Goal: Task Accomplishment & Management: Use online tool/utility

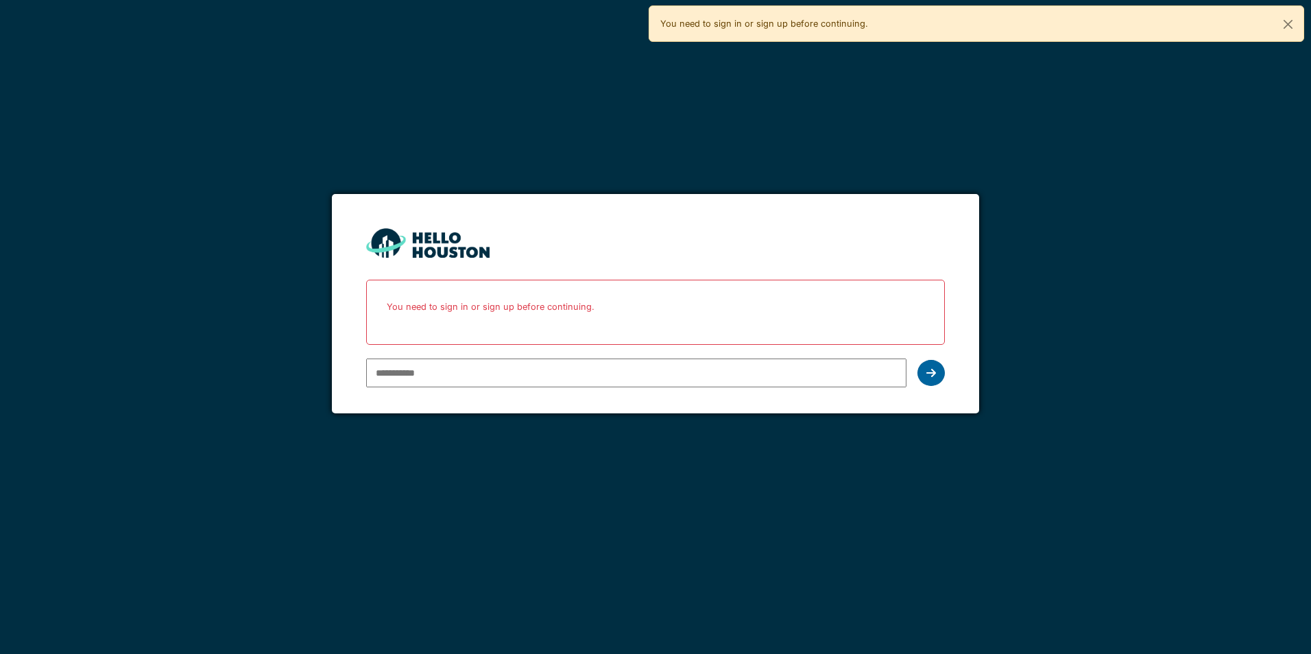
type input "**********"
click at [933, 370] on icon at bounding box center [932, 373] width 10 height 11
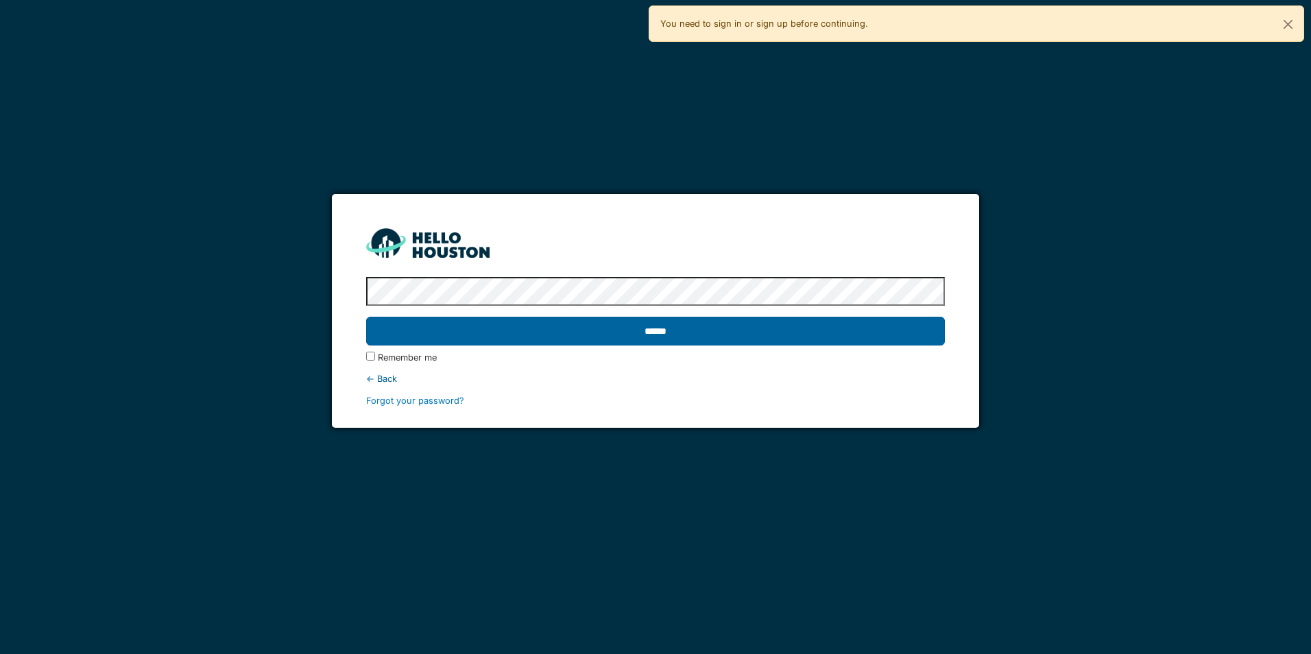
click at [672, 327] on input "******" at bounding box center [655, 331] width 578 height 29
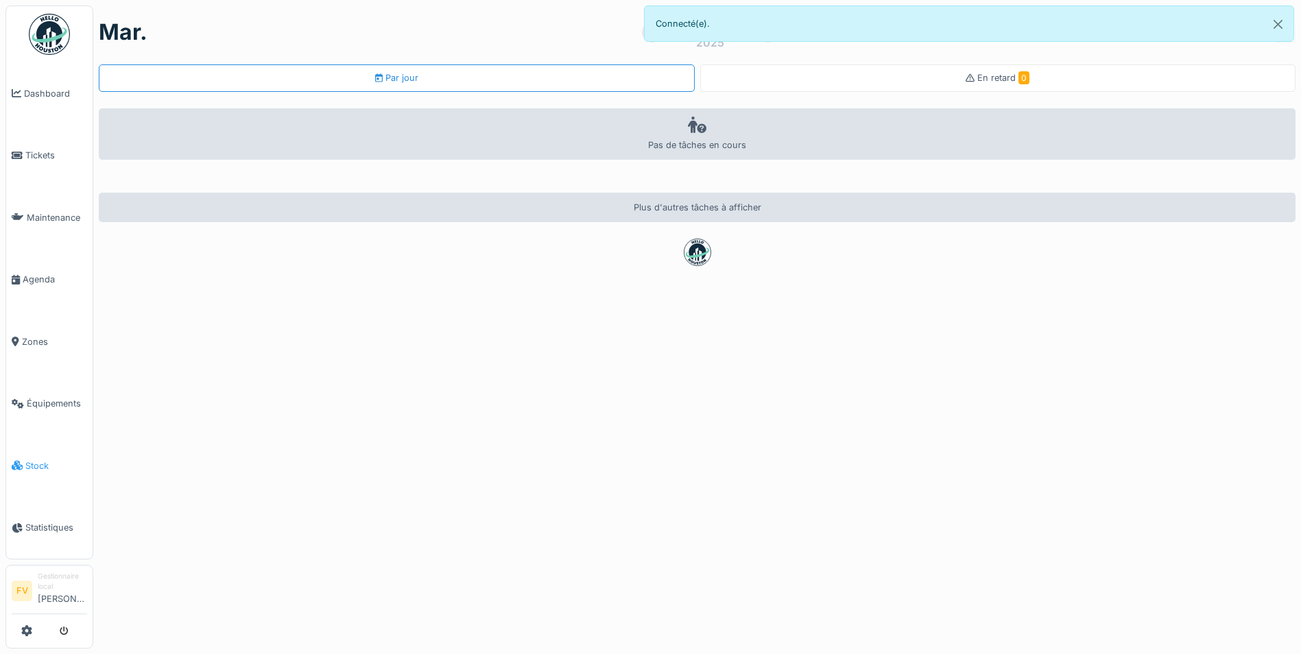
click at [44, 460] on span "Stock" at bounding box center [56, 466] width 62 height 13
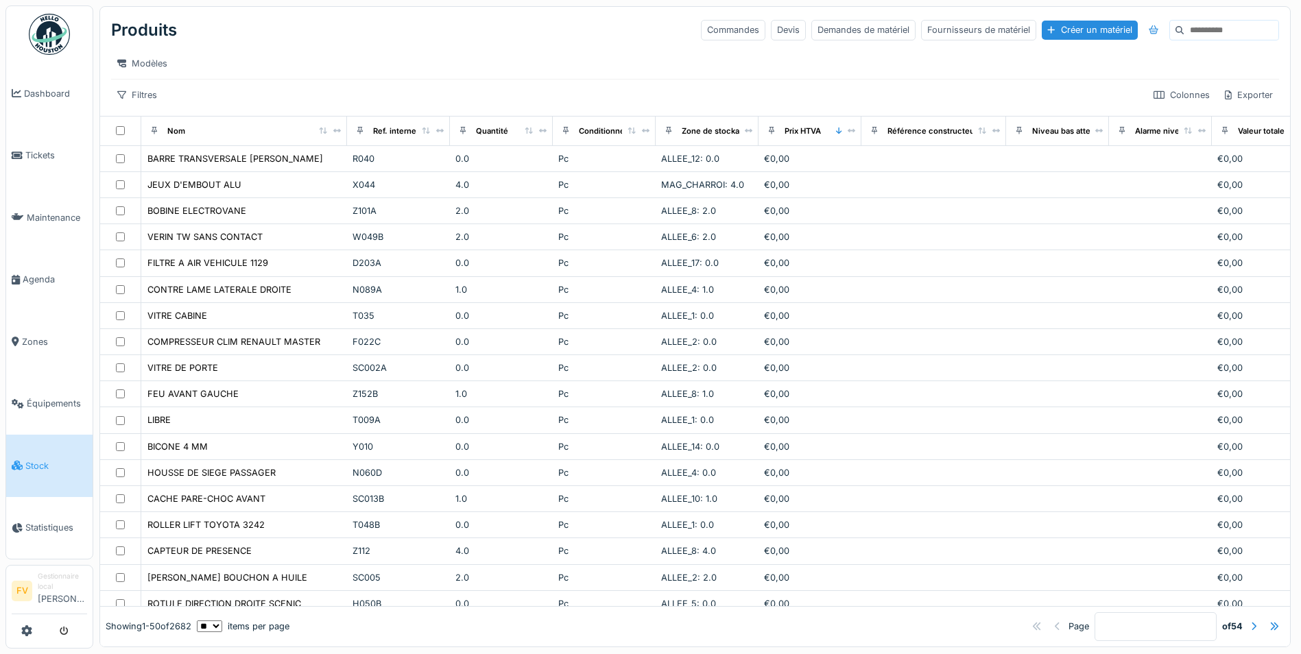
click at [1184, 33] on input at bounding box center [1231, 30] width 95 height 19
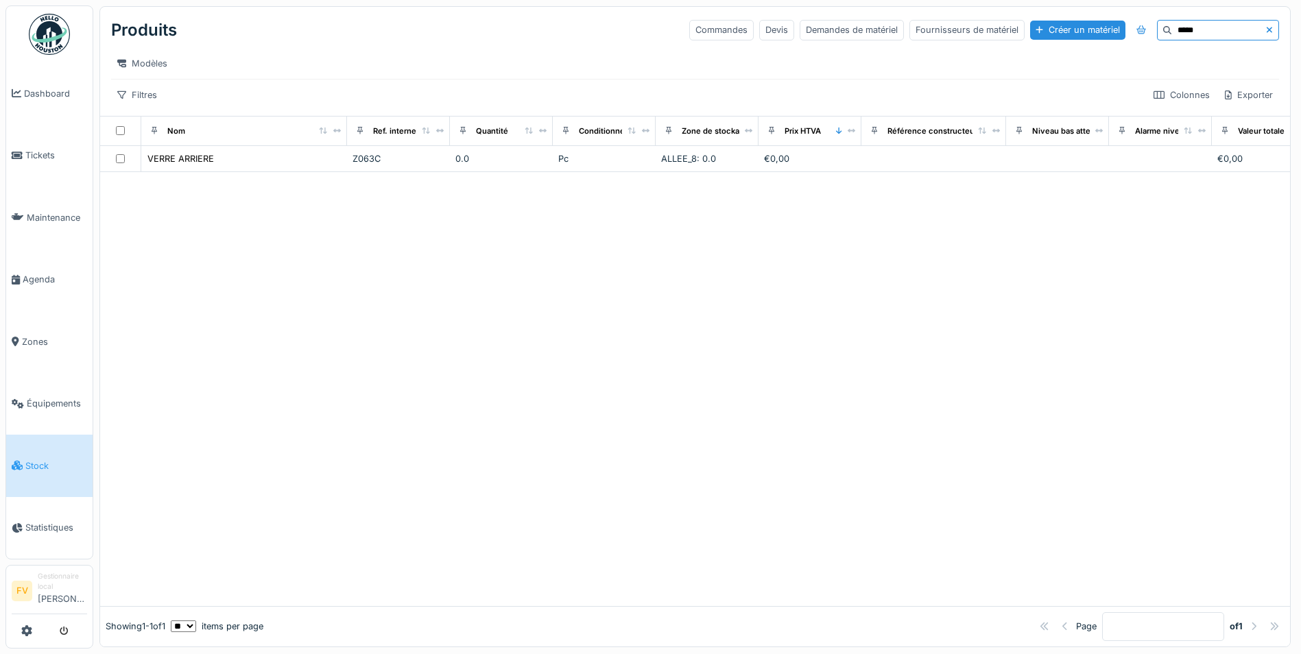
type input "*****"
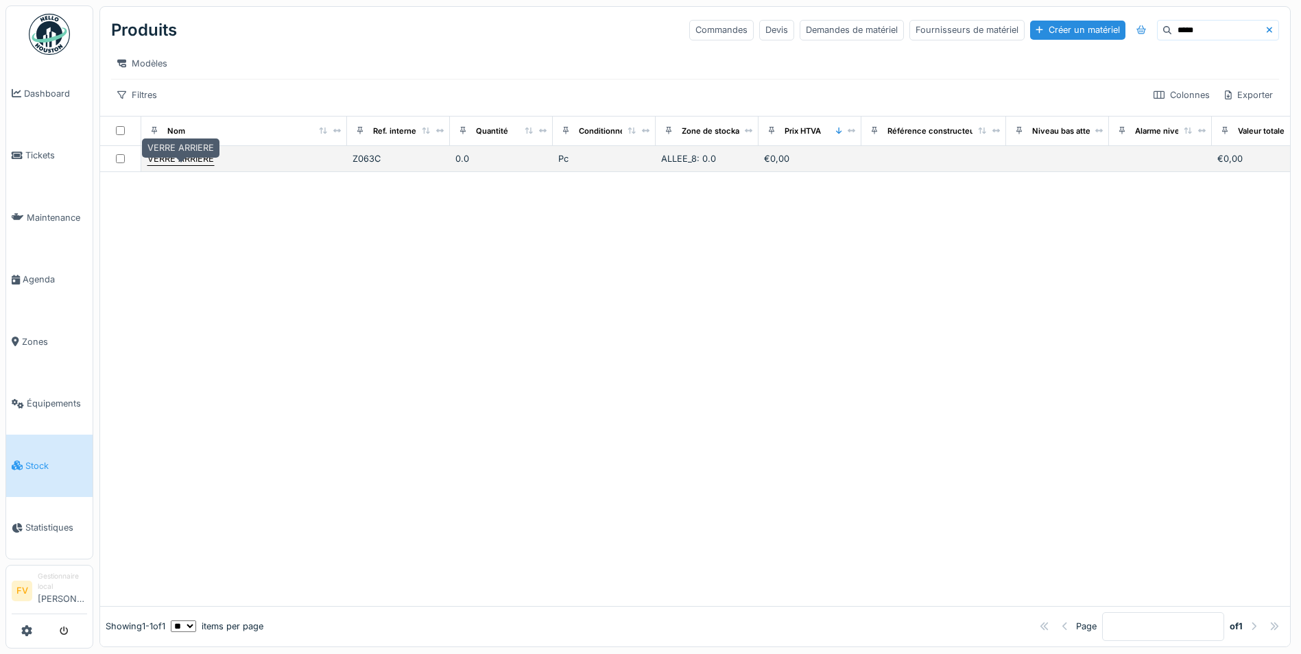
click at [206, 165] on div "VERRE ARRIERE" at bounding box center [180, 158] width 67 height 13
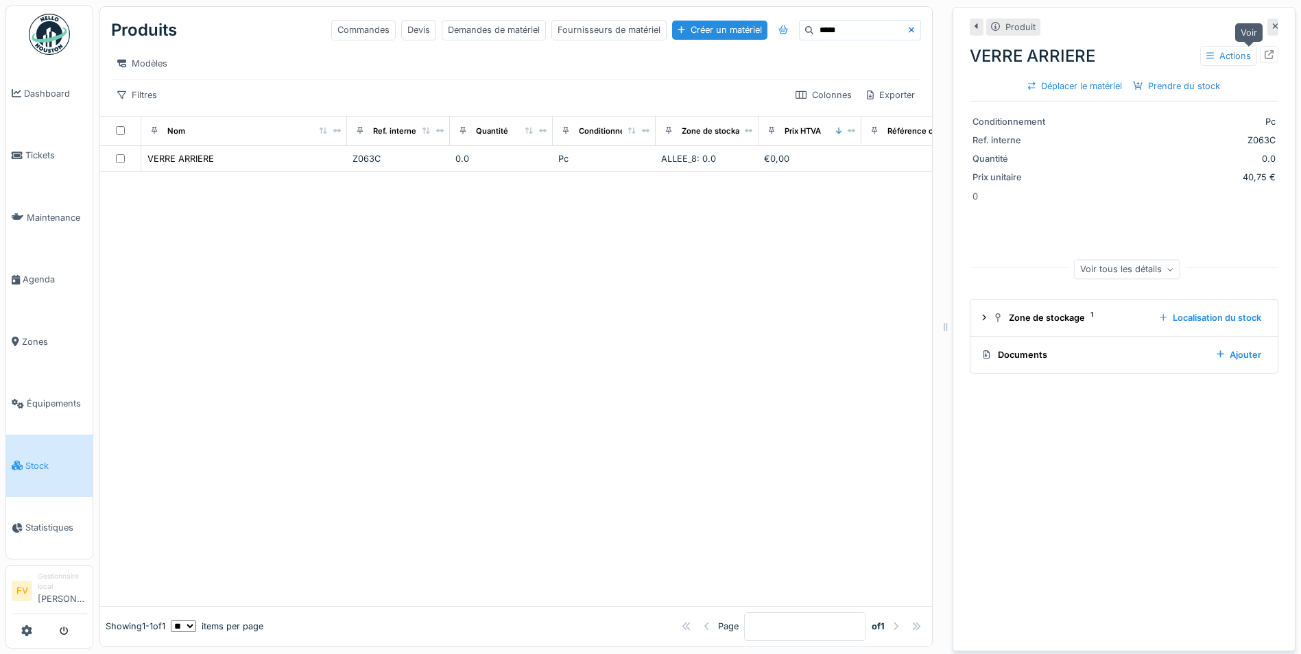
click at [1265, 54] on icon at bounding box center [1269, 54] width 9 height 9
click at [49, 460] on span "Stock" at bounding box center [56, 466] width 62 height 13
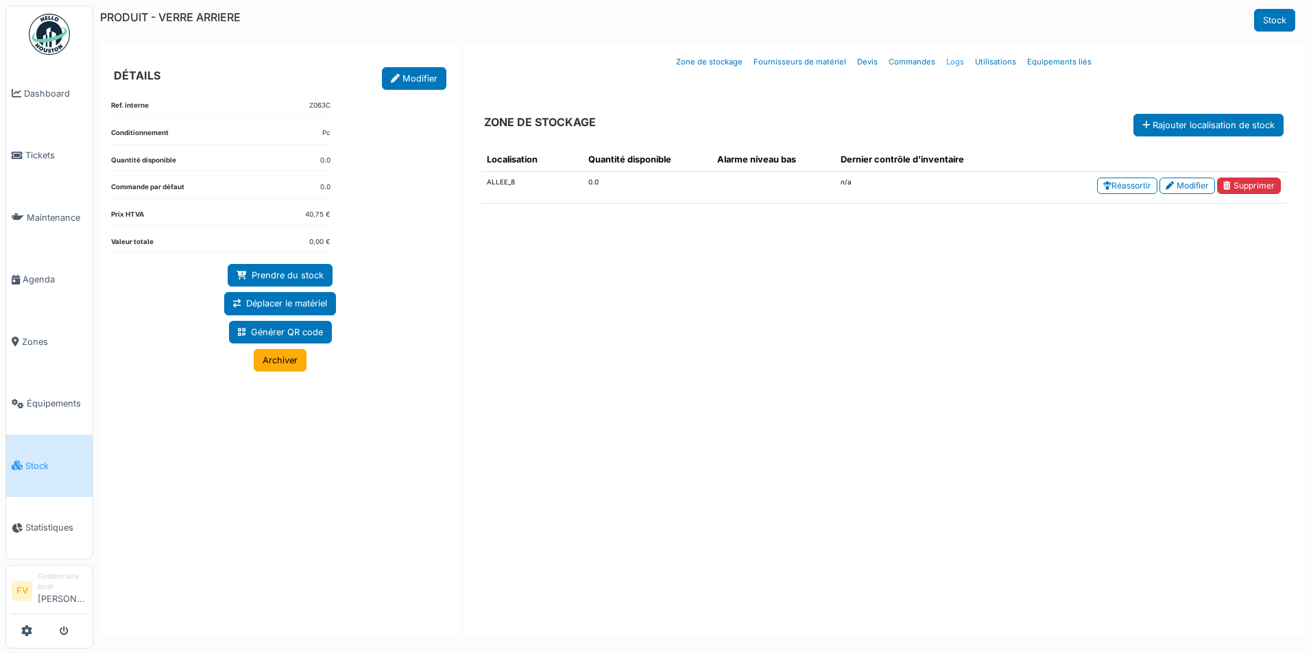
click at [954, 62] on link "Logs" at bounding box center [955, 62] width 29 height 32
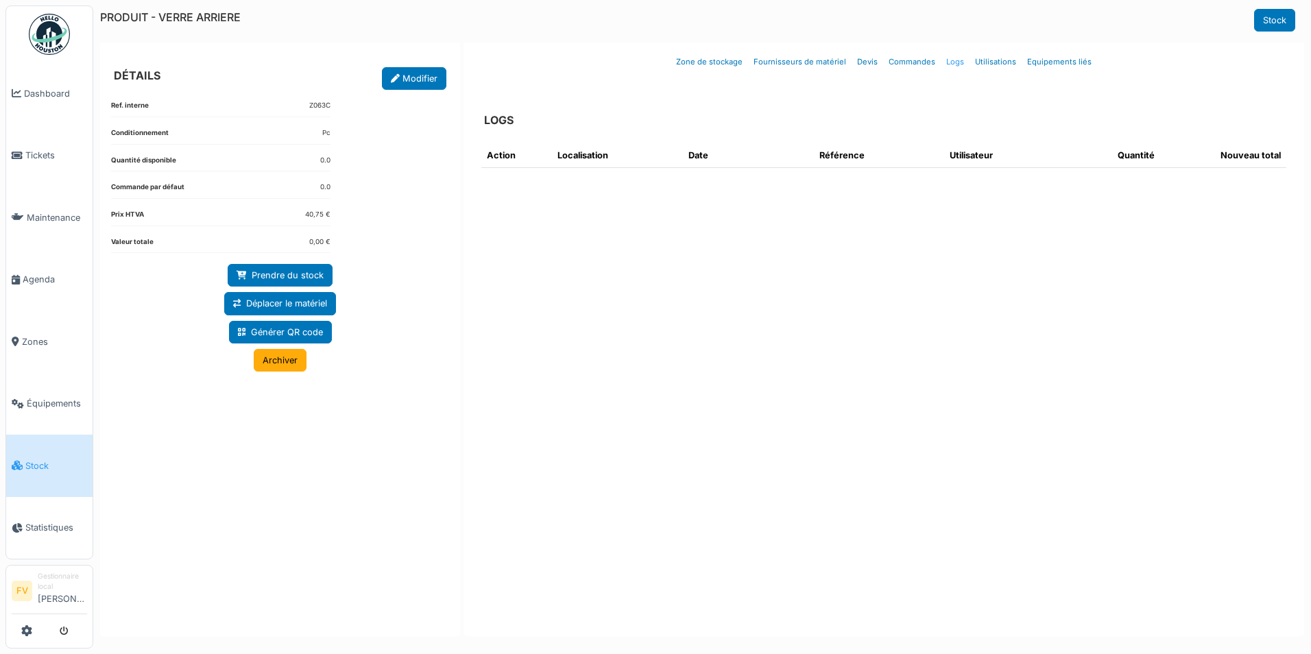
click at [955, 65] on link "Logs" at bounding box center [955, 62] width 29 height 32
click at [999, 60] on link "Utilisations" at bounding box center [996, 62] width 52 height 32
select select "***"
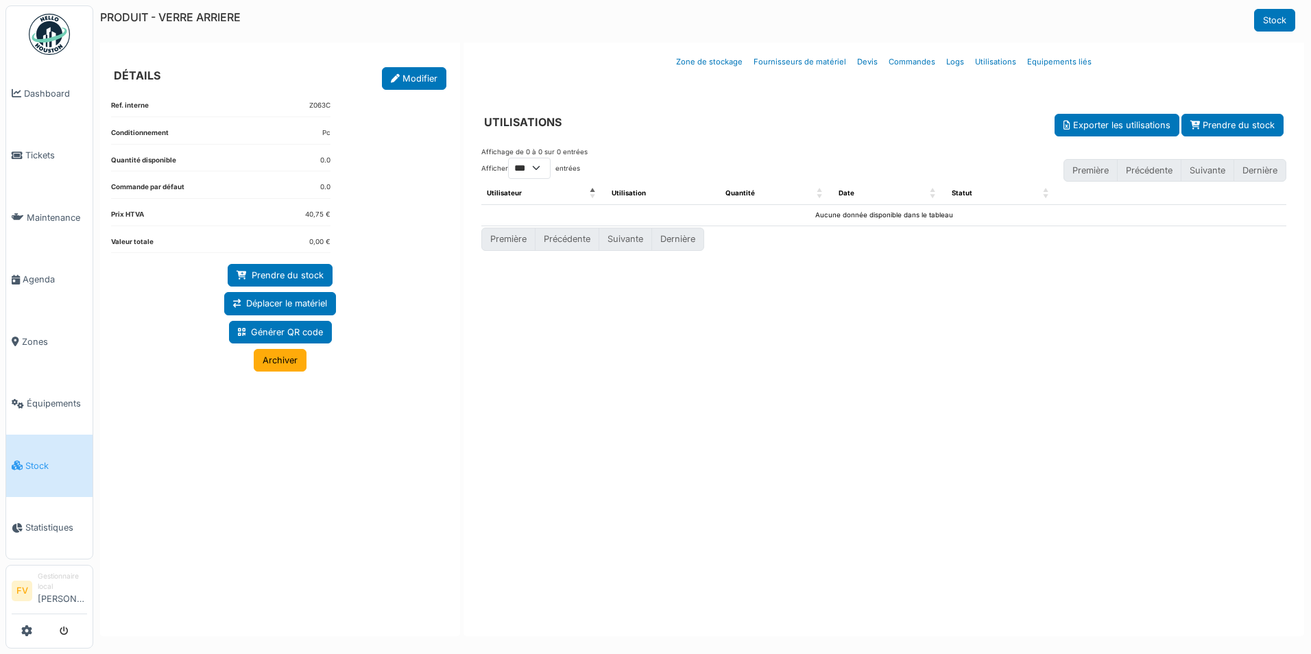
click at [815, 428] on div "Affichage de 0 à 0 sur 0 entrées Afficher ** ** *** *** entrées Première Précéd…" at bounding box center [883, 379] width 827 height 486
click at [959, 64] on link "Logs" at bounding box center [955, 62] width 29 height 32
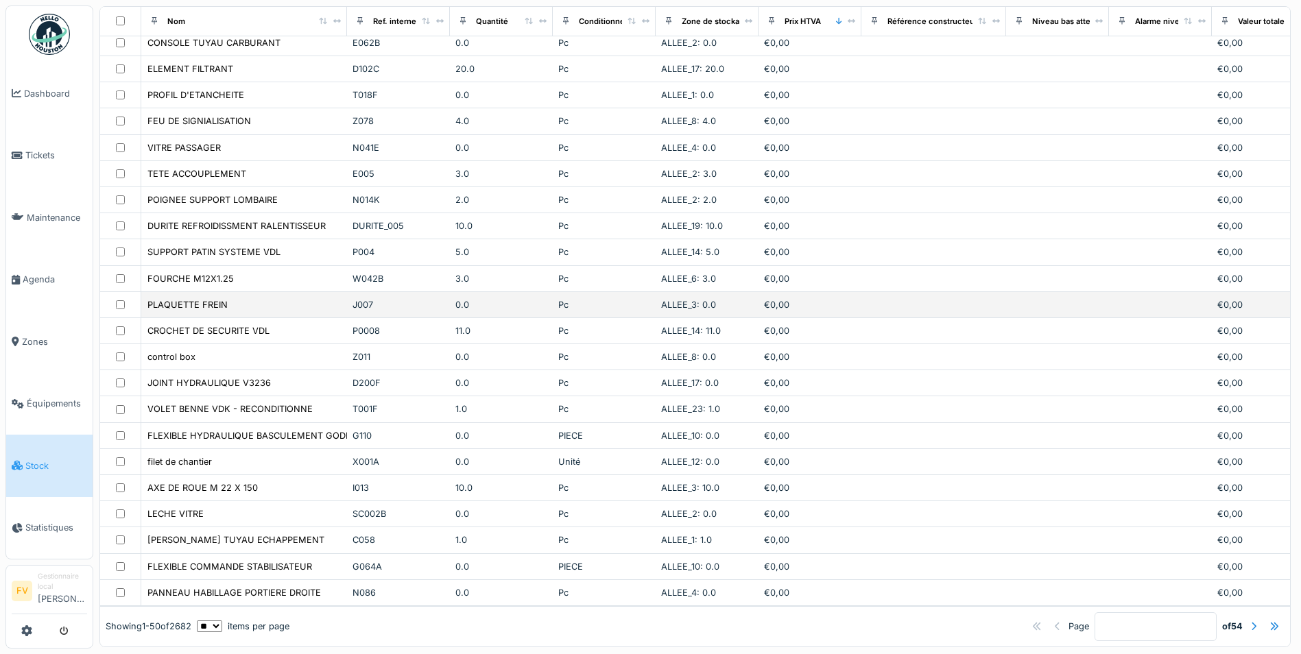
scroll to position [870, 0]
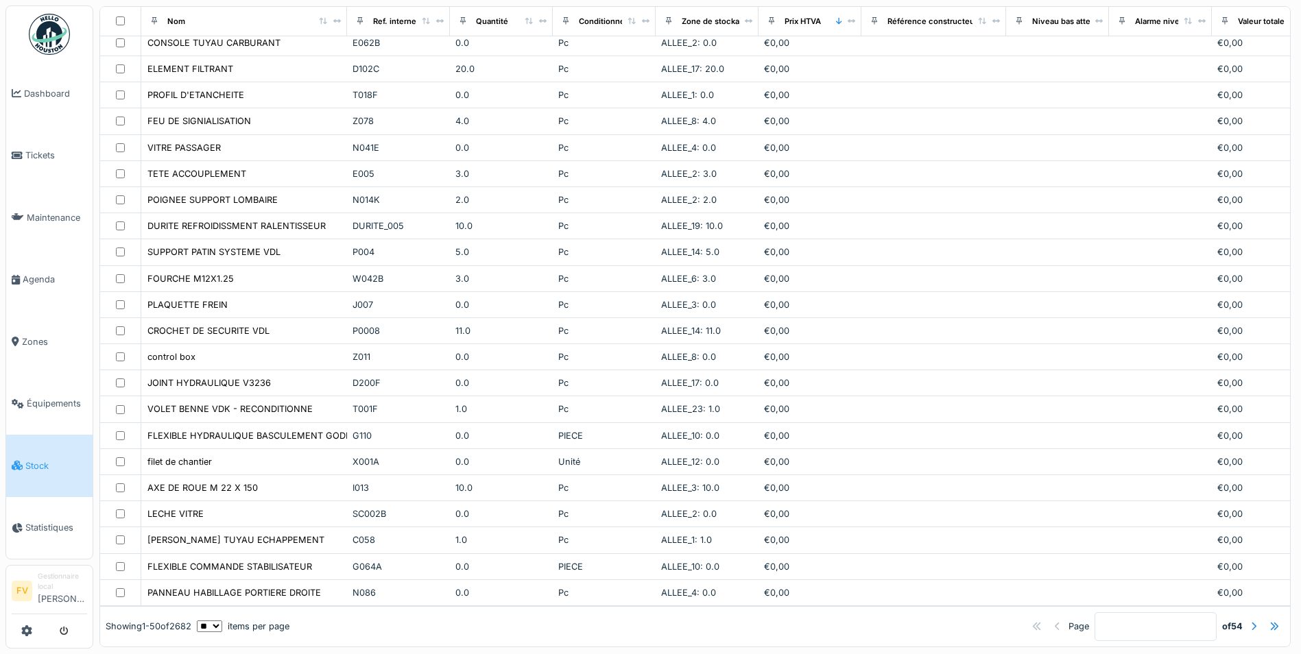
click at [1095, 617] on input "*" at bounding box center [1156, 626] width 122 height 29
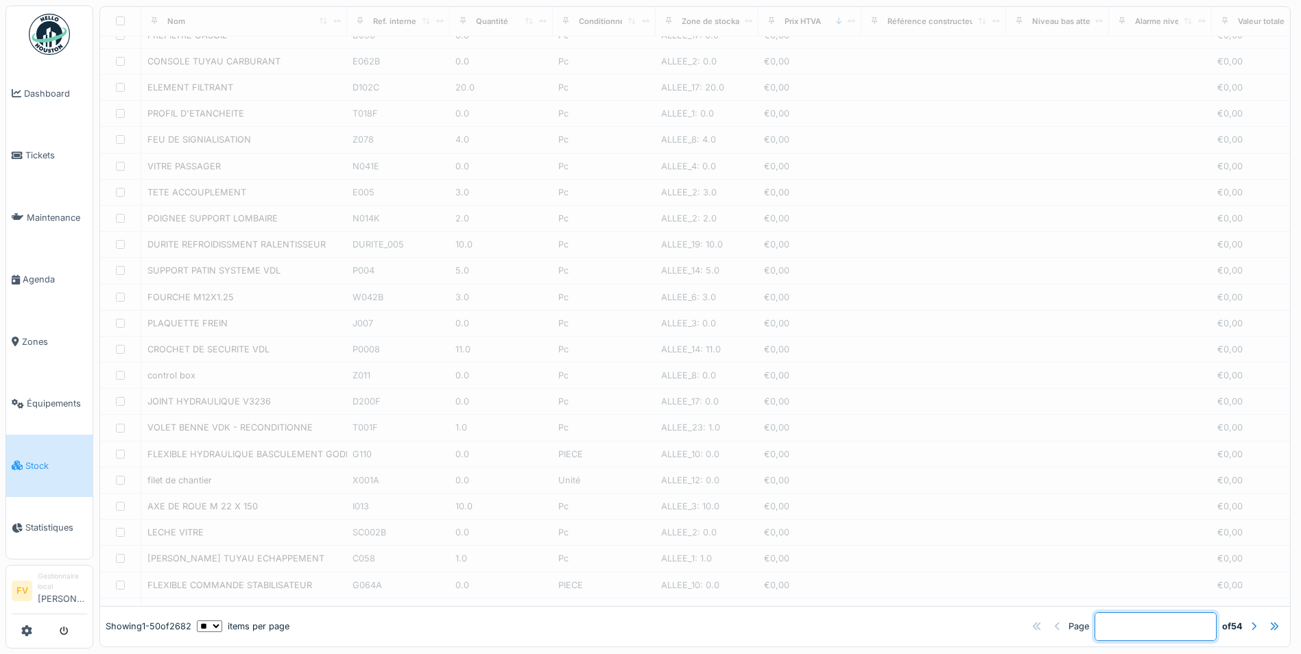
scroll to position [801, 0]
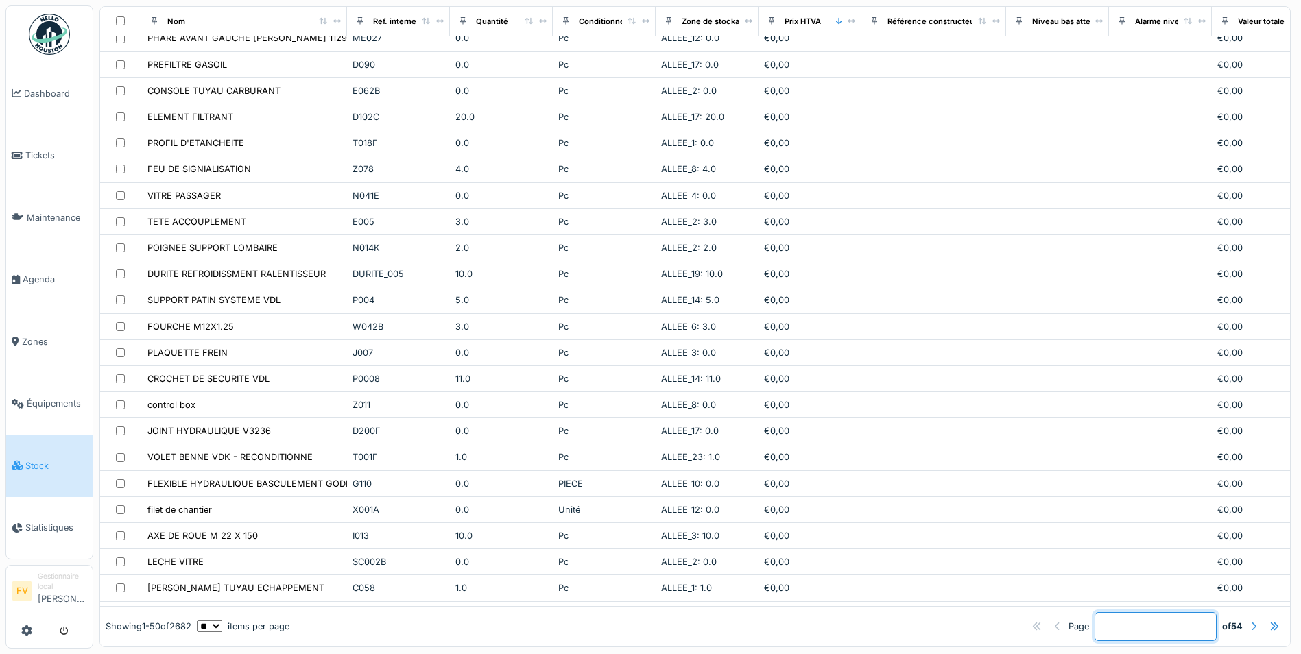
click at [1251, 620] on div at bounding box center [1253, 626] width 5 height 13
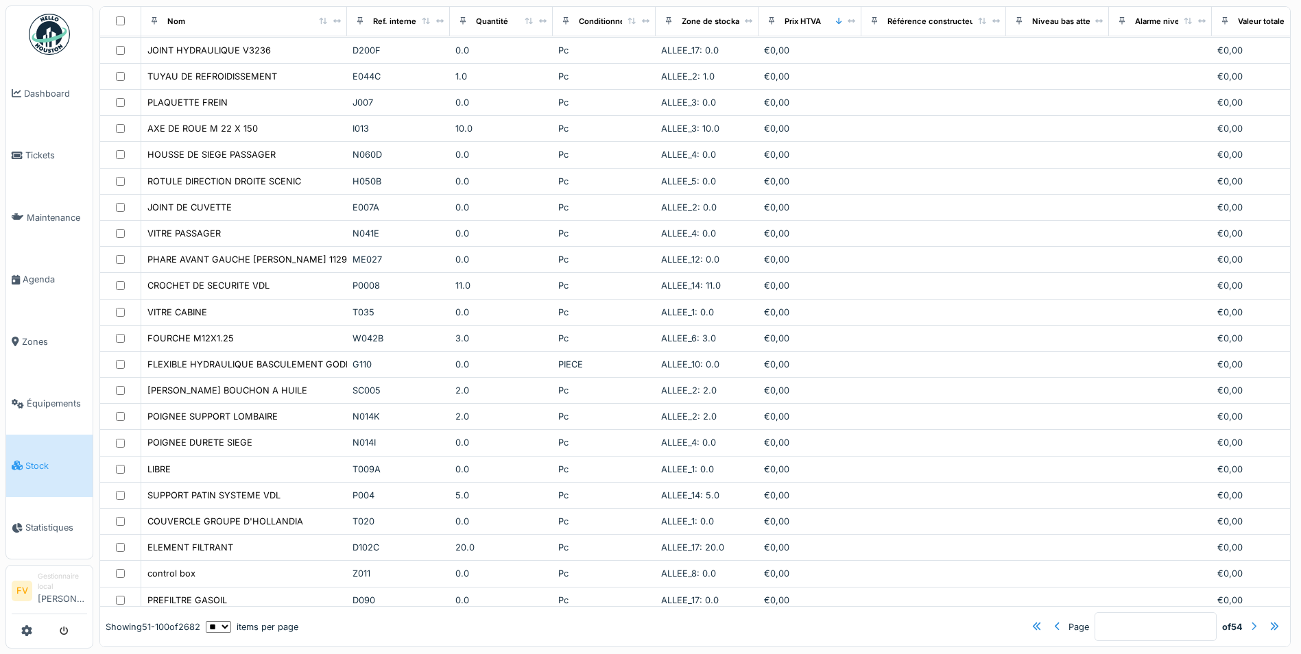
click at [1251, 620] on div at bounding box center [1253, 626] width 5 height 13
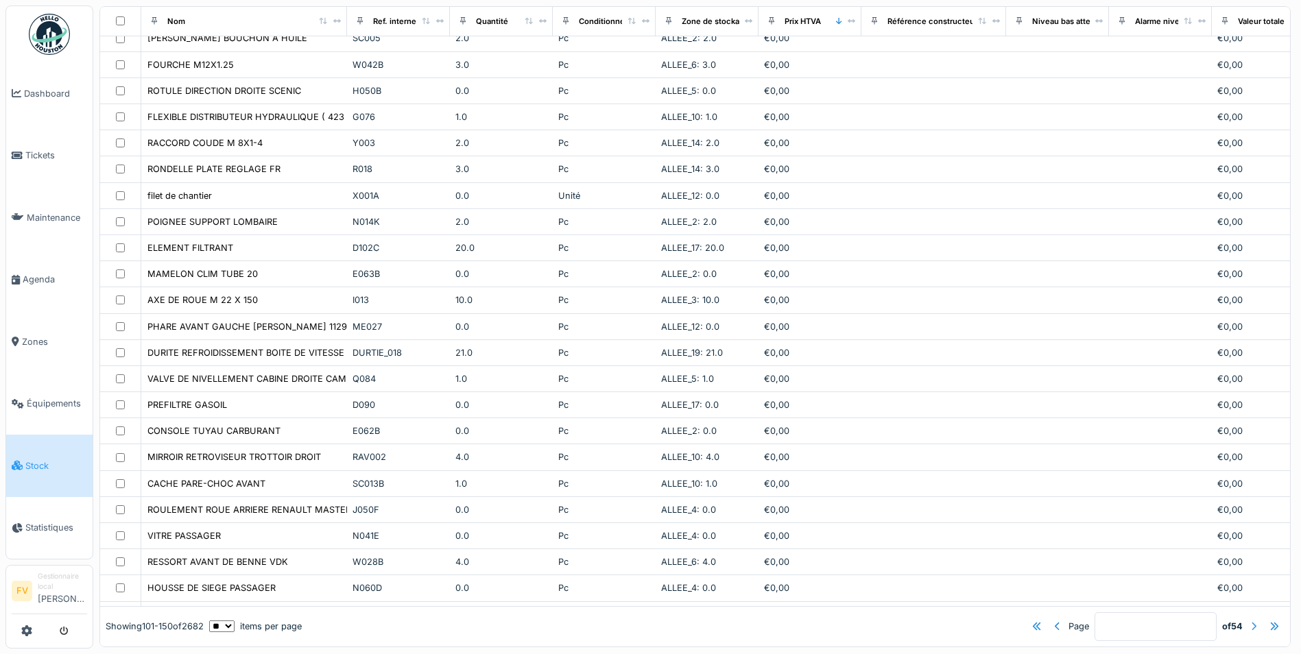
click at [1251, 620] on div at bounding box center [1253, 626] width 5 height 13
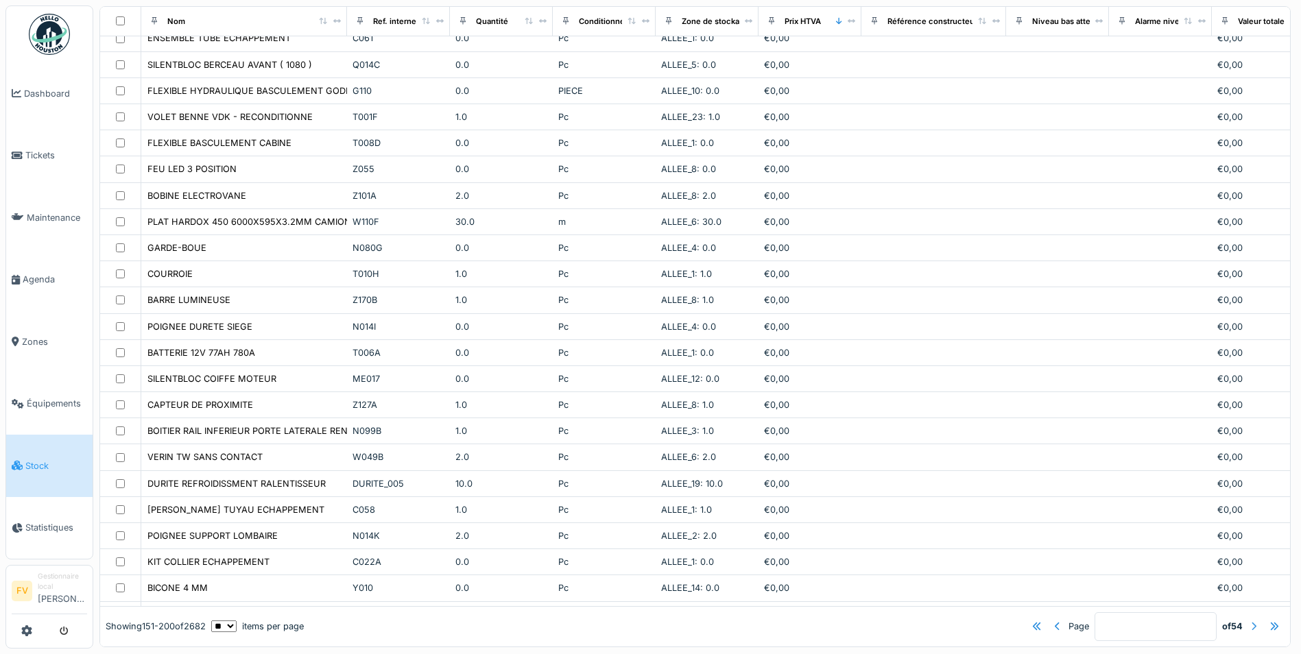
click at [1251, 620] on div at bounding box center [1253, 626] width 5 height 13
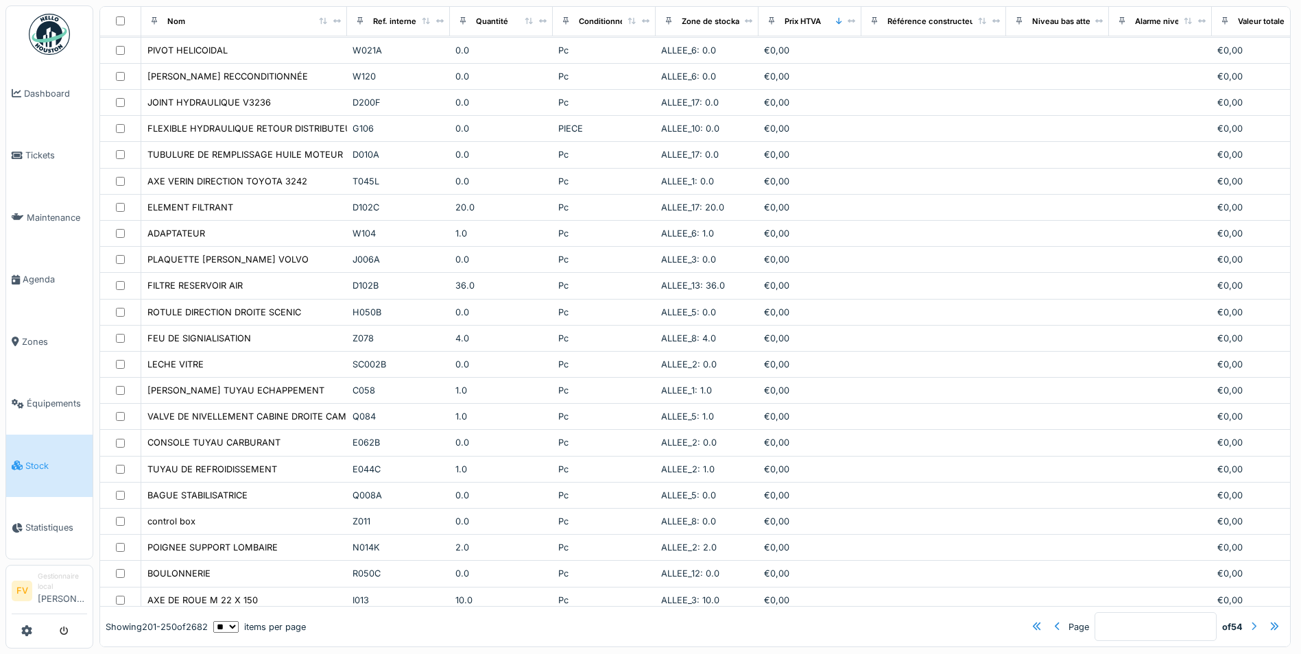
click at [1251, 620] on div at bounding box center [1253, 626] width 5 height 13
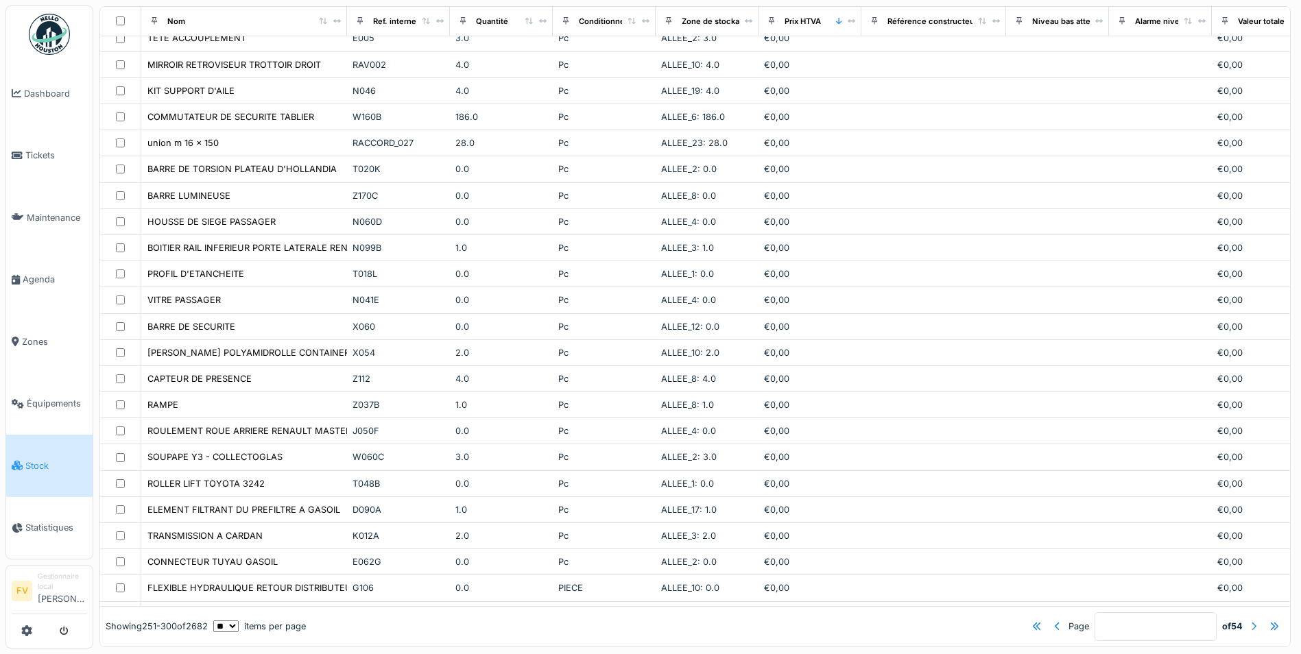
click at [1251, 620] on div at bounding box center [1253, 626] width 5 height 13
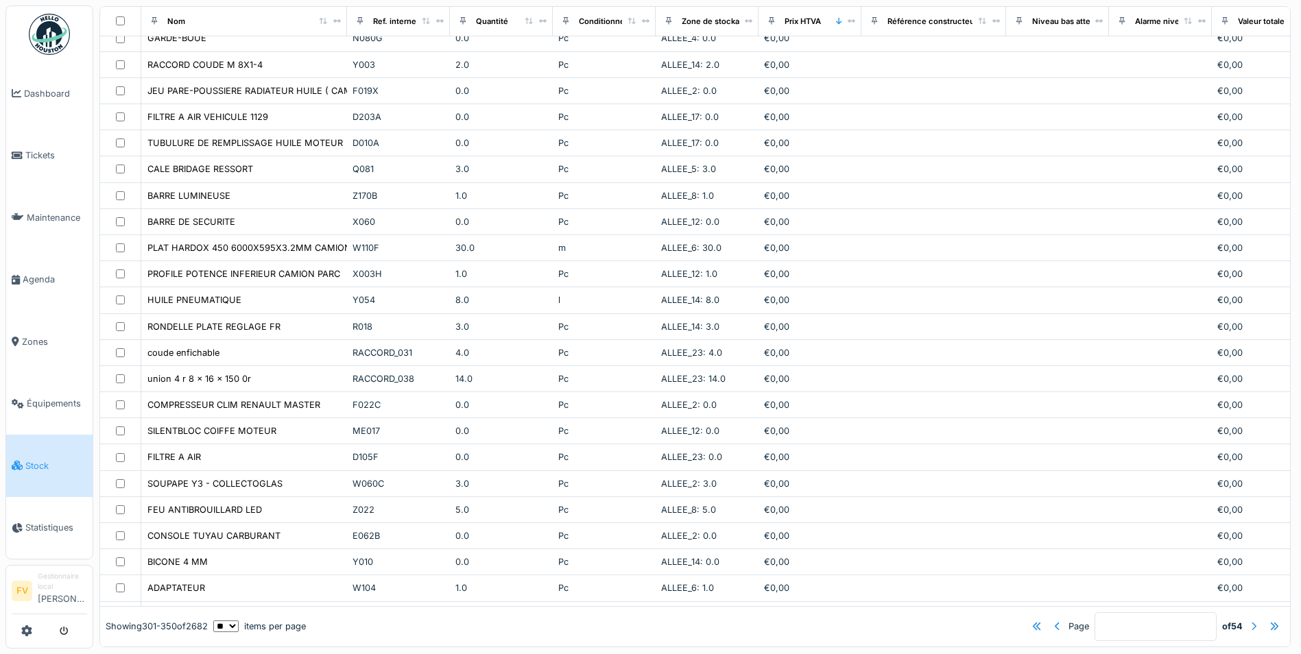
click at [1251, 620] on div at bounding box center [1253, 626] width 5 height 13
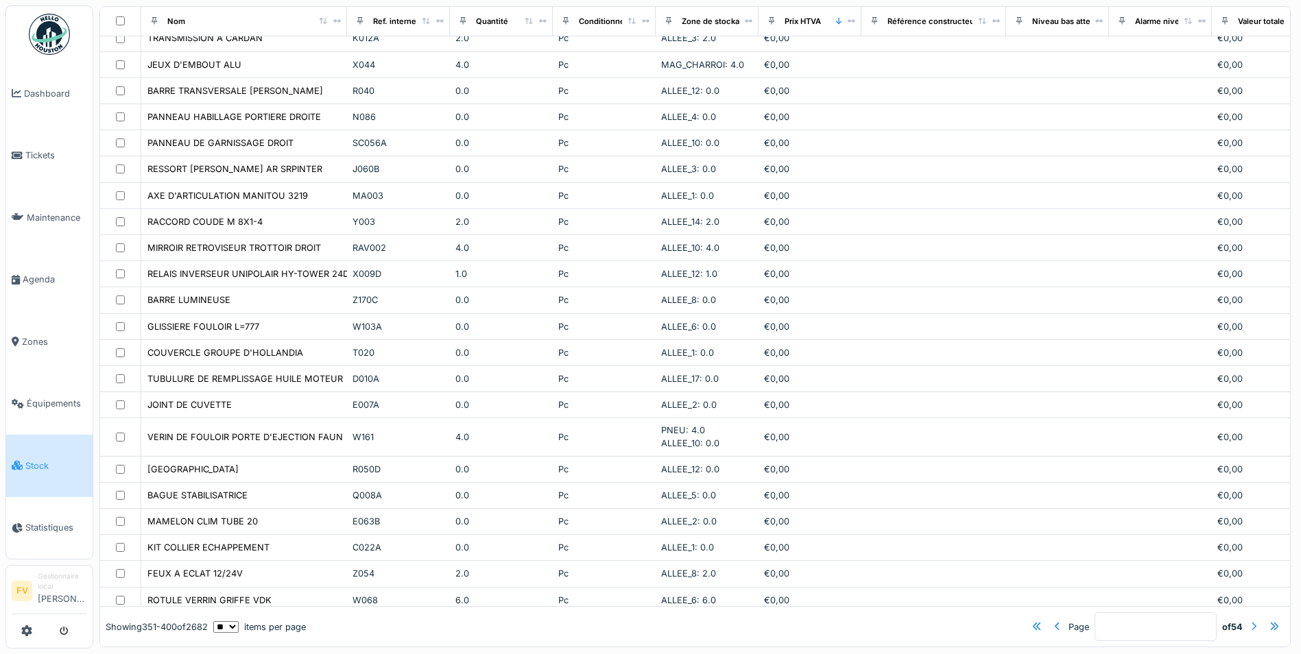
click at [1251, 620] on div at bounding box center [1253, 626] width 5 height 13
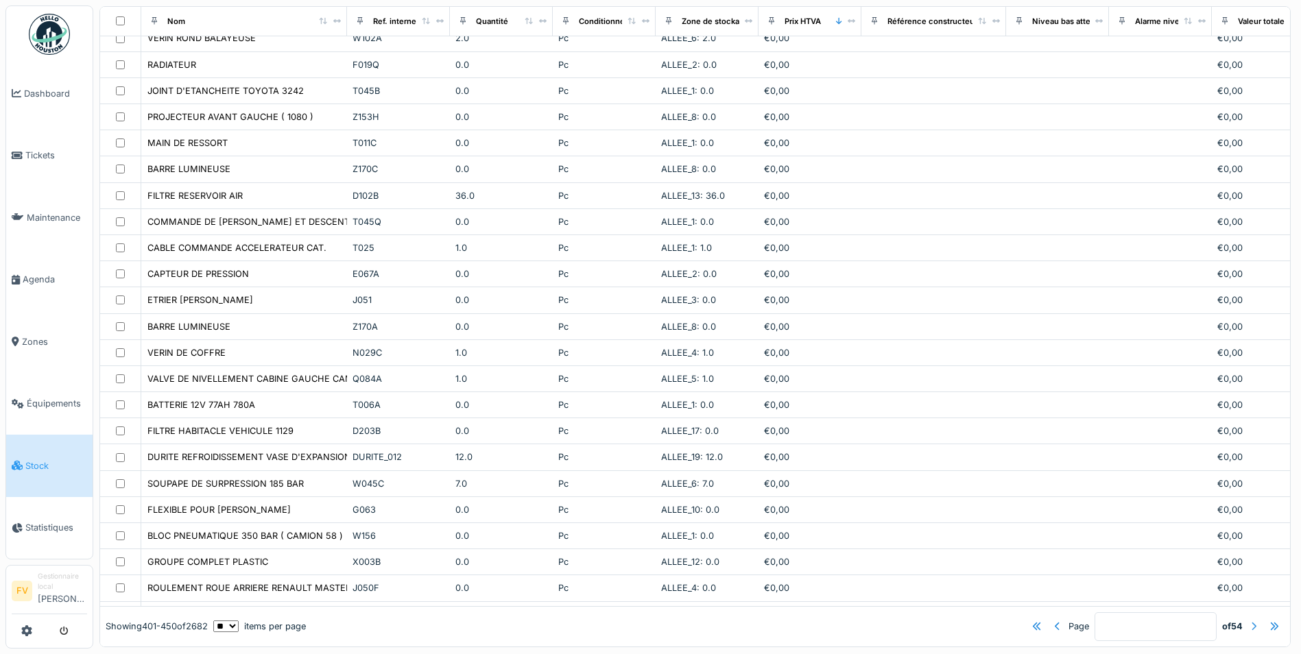
click at [1251, 620] on div at bounding box center [1253, 626] width 5 height 13
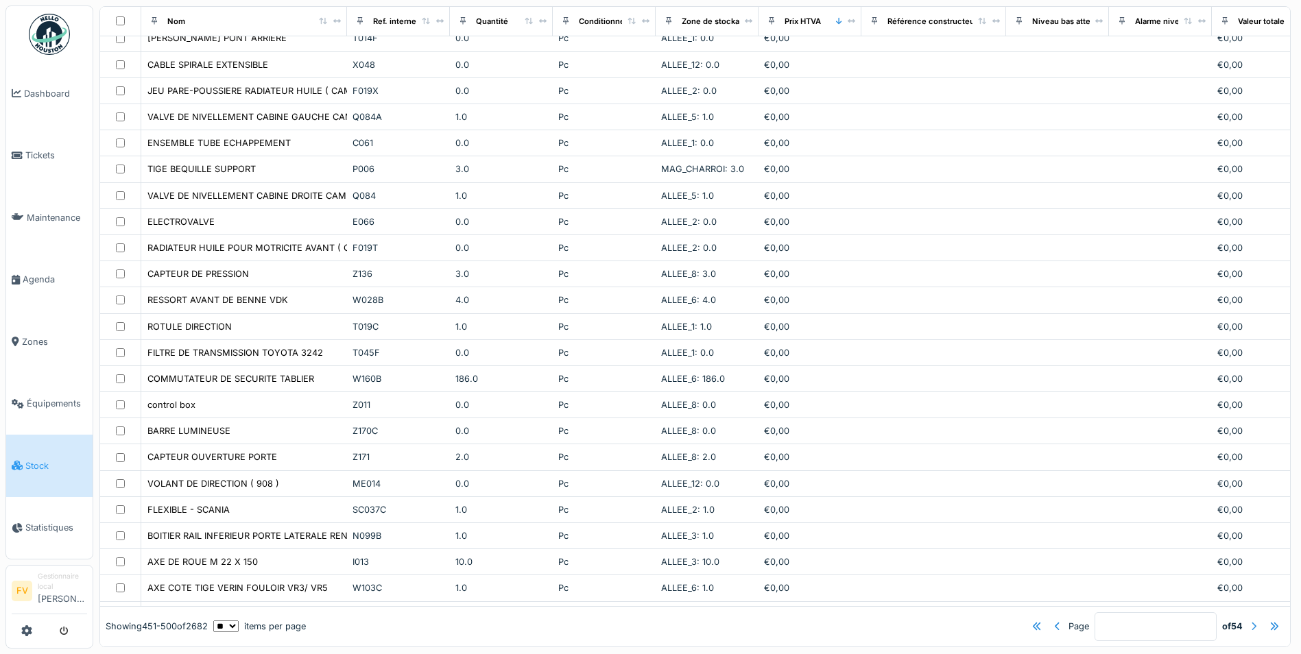
click at [1251, 620] on div at bounding box center [1253, 626] width 5 height 13
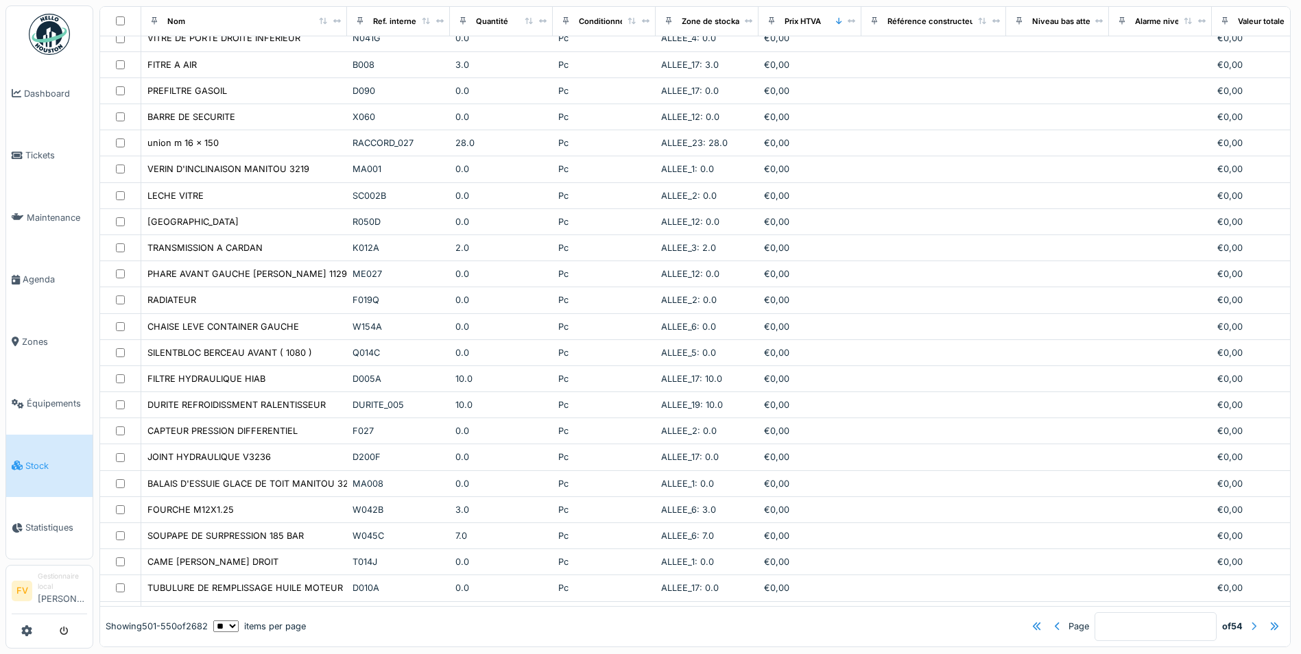
click at [1251, 620] on div at bounding box center [1253, 626] width 5 height 13
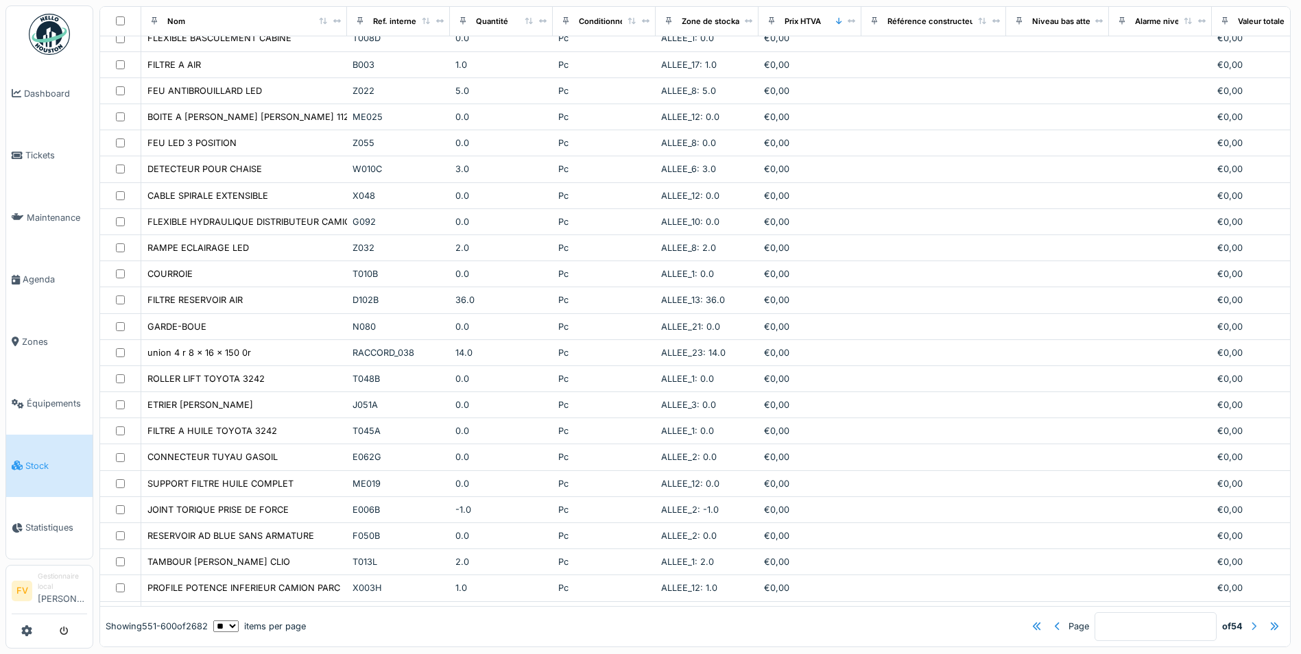
click at [1251, 620] on div at bounding box center [1253, 626] width 5 height 13
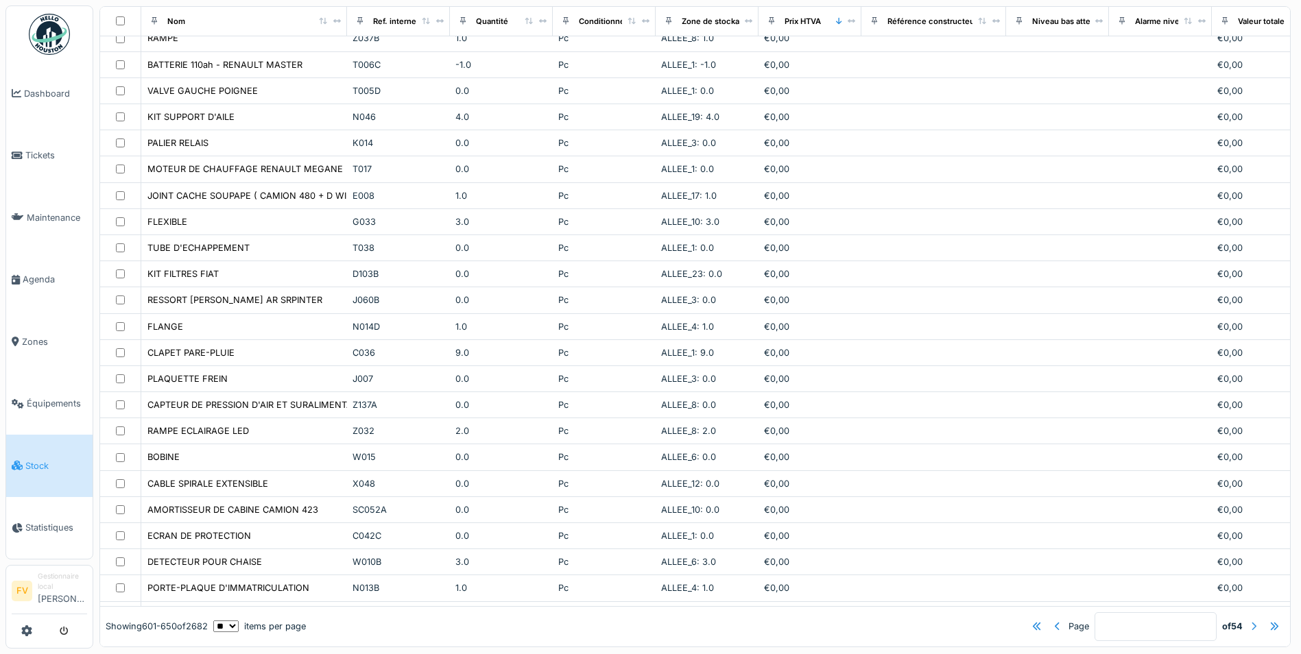
click at [1251, 620] on div at bounding box center [1253, 626] width 5 height 13
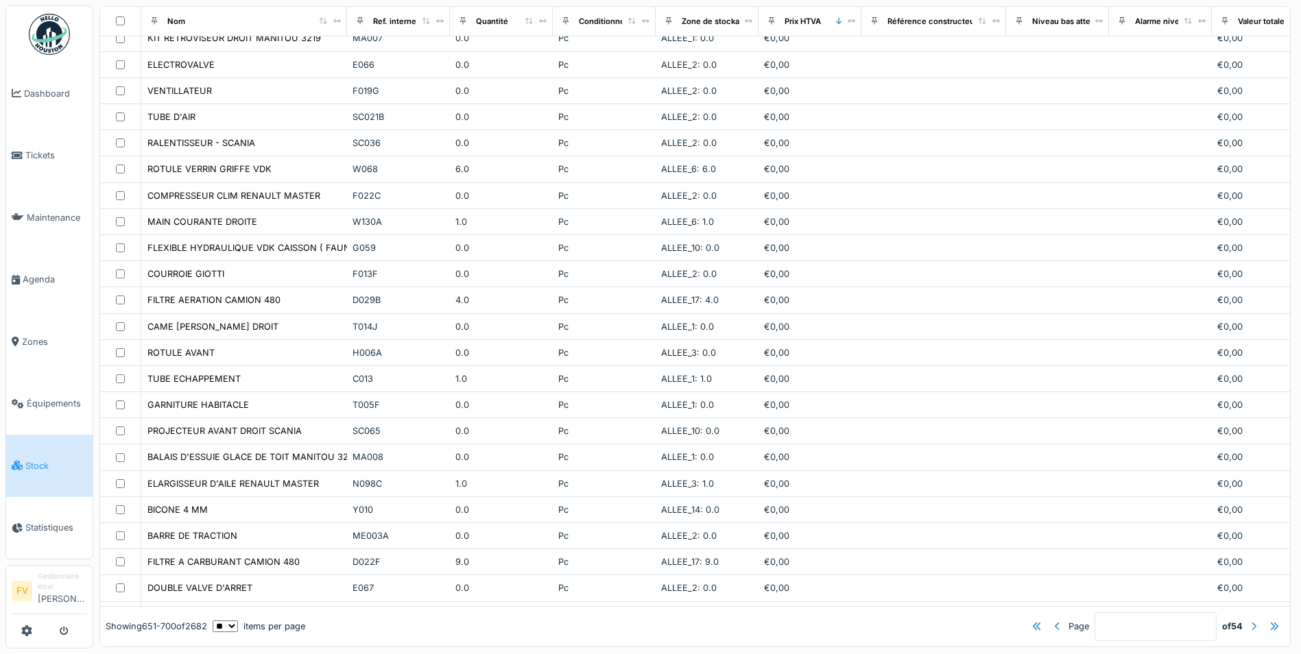
click at [1245, 617] on div at bounding box center [1253, 626] width 16 height 19
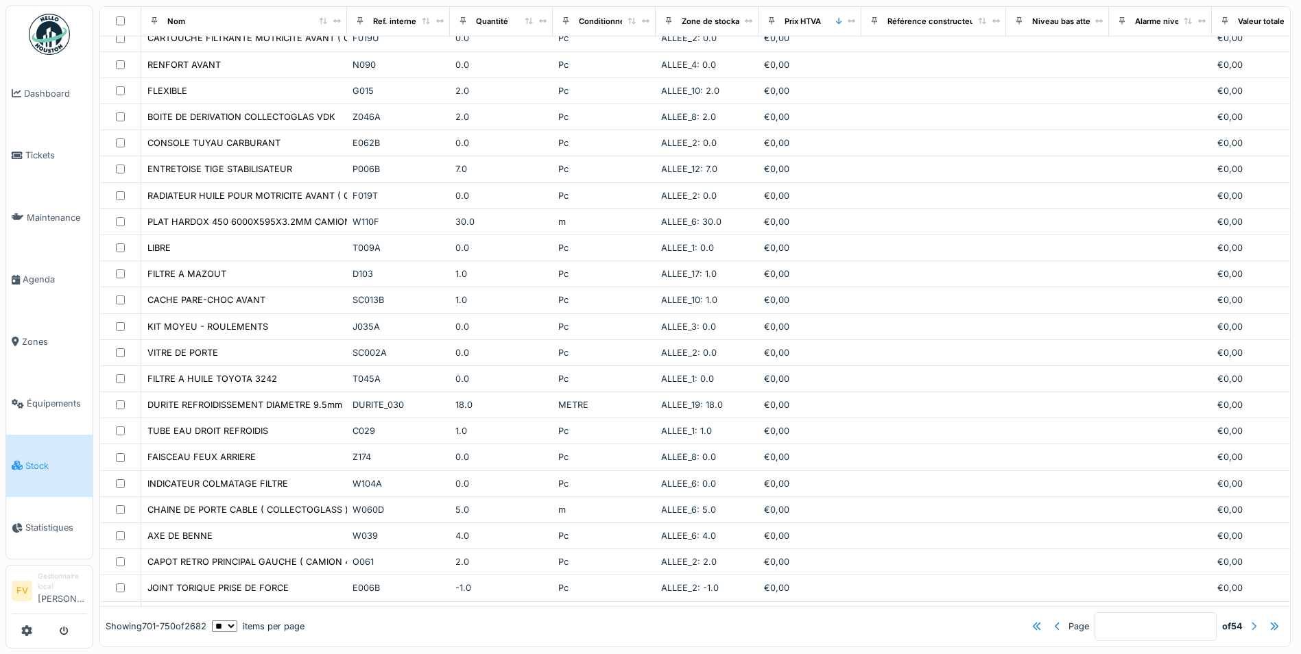
click at [1245, 617] on div at bounding box center [1253, 626] width 16 height 19
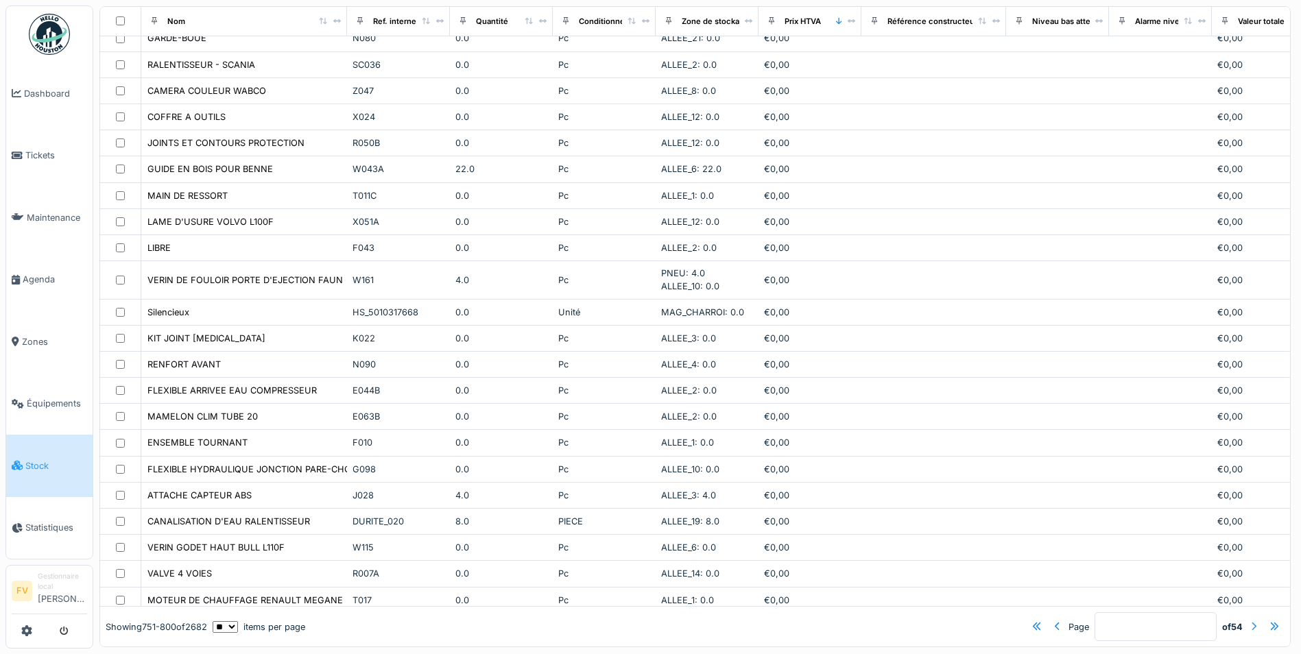
click at [1245, 617] on div at bounding box center [1253, 626] width 16 height 19
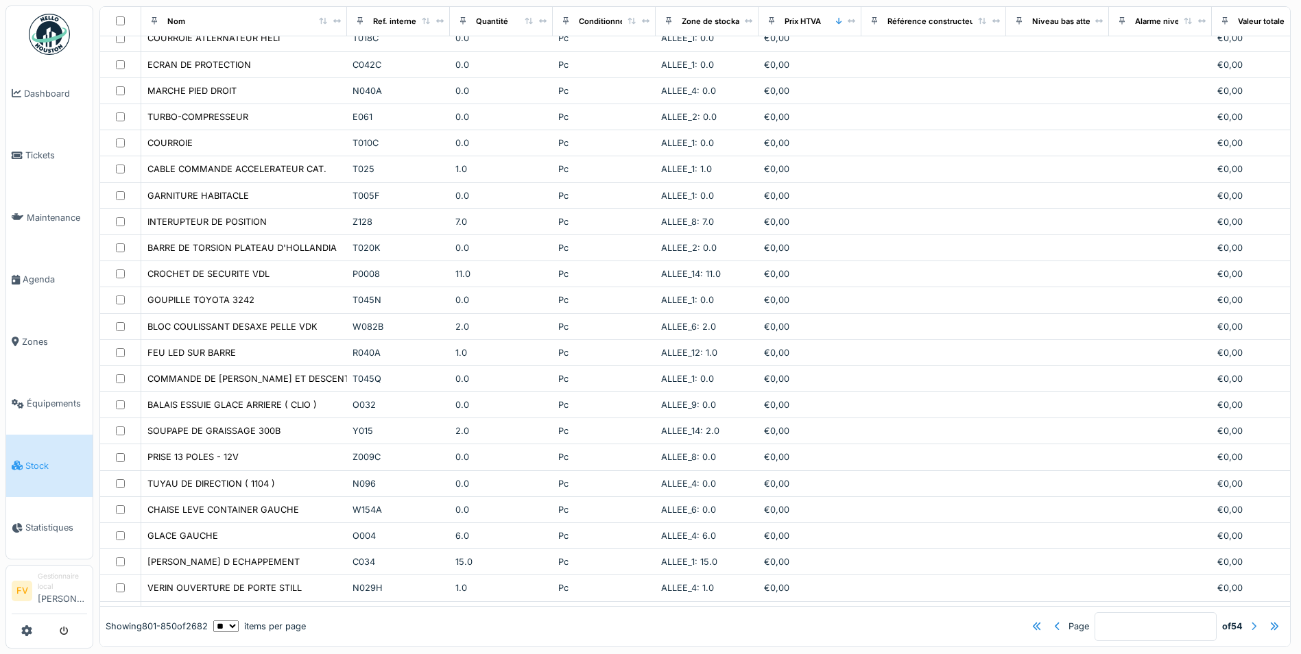
click at [1245, 617] on div at bounding box center [1253, 626] width 16 height 19
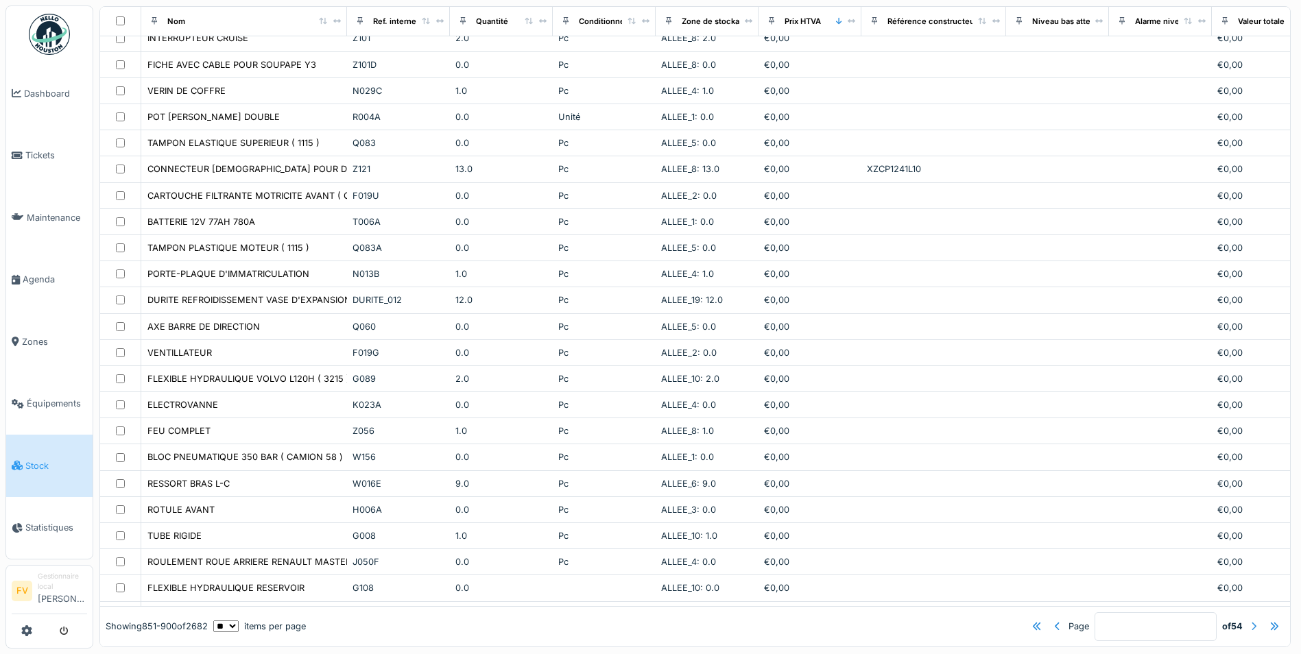
click at [1245, 617] on div at bounding box center [1253, 626] width 16 height 19
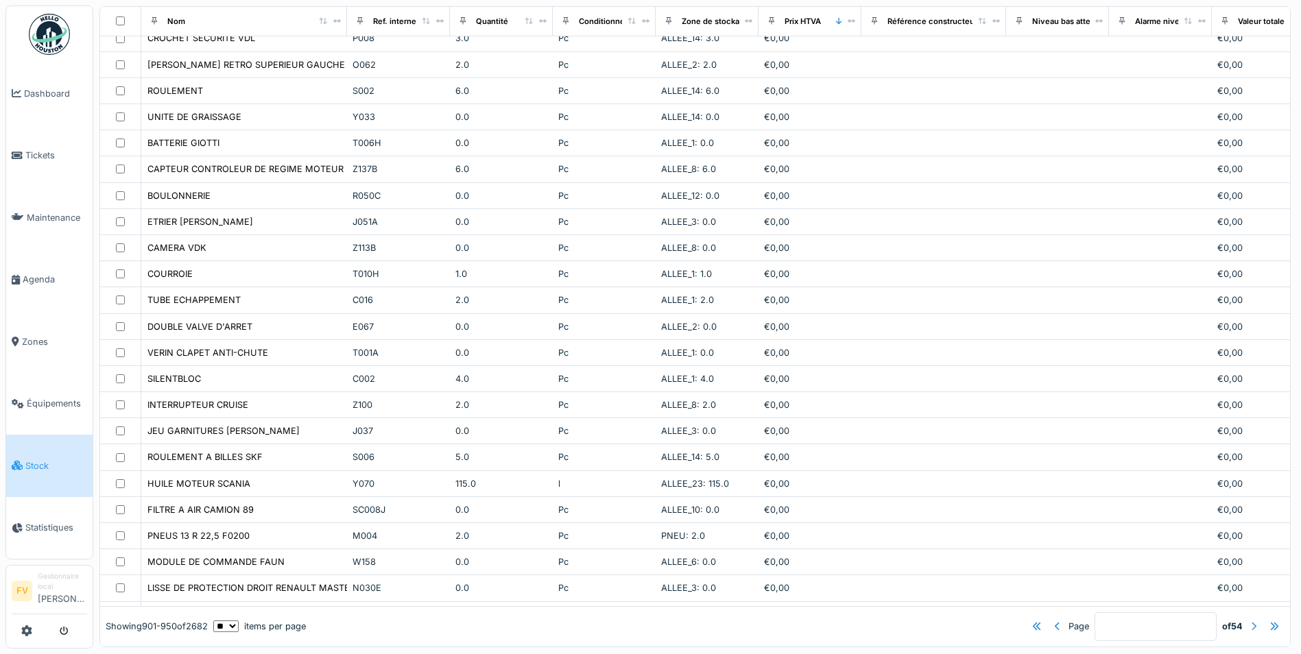
click at [1245, 617] on div at bounding box center [1253, 626] width 16 height 19
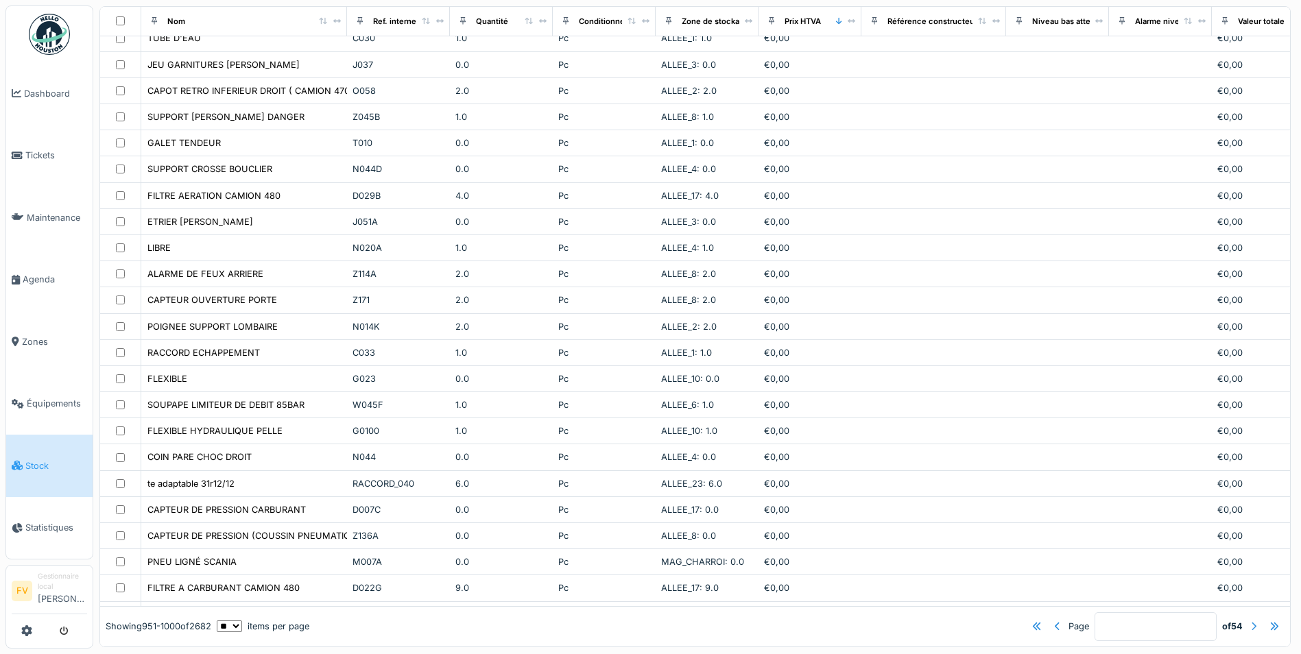
click at [1245, 617] on div at bounding box center [1253, 626] width 16 height 19
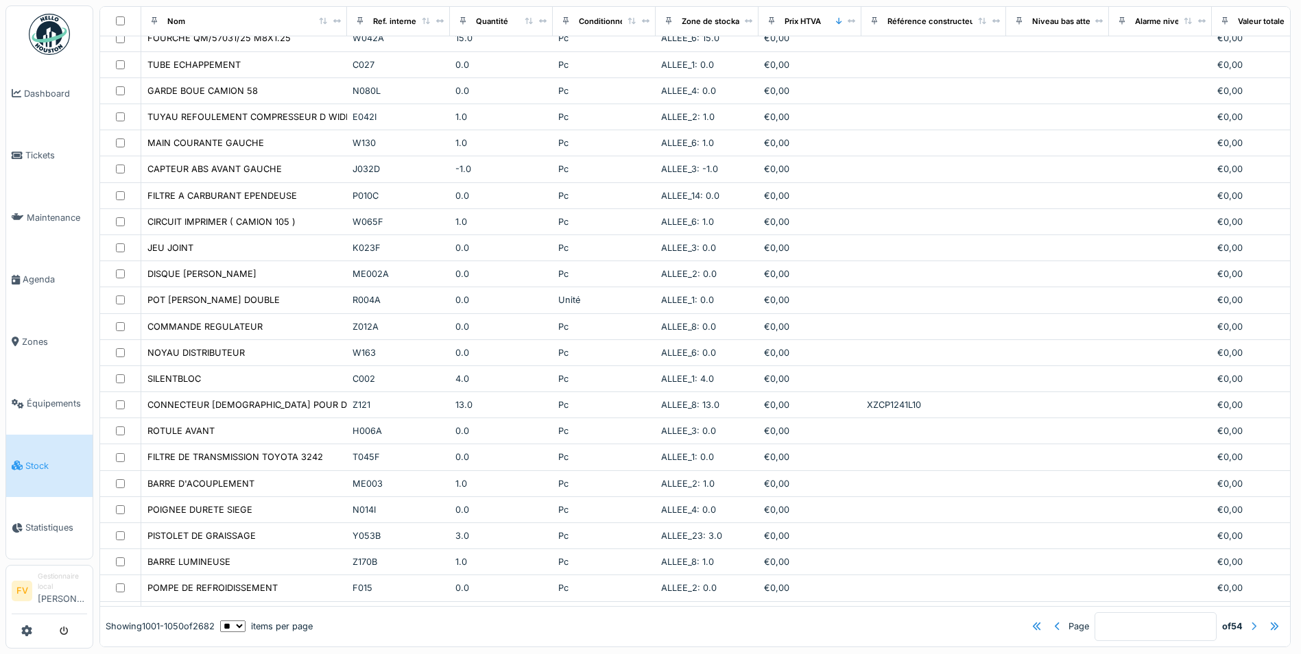
click at [1245, 617] on div at bounding box center [1253, 626] width 16 height 19
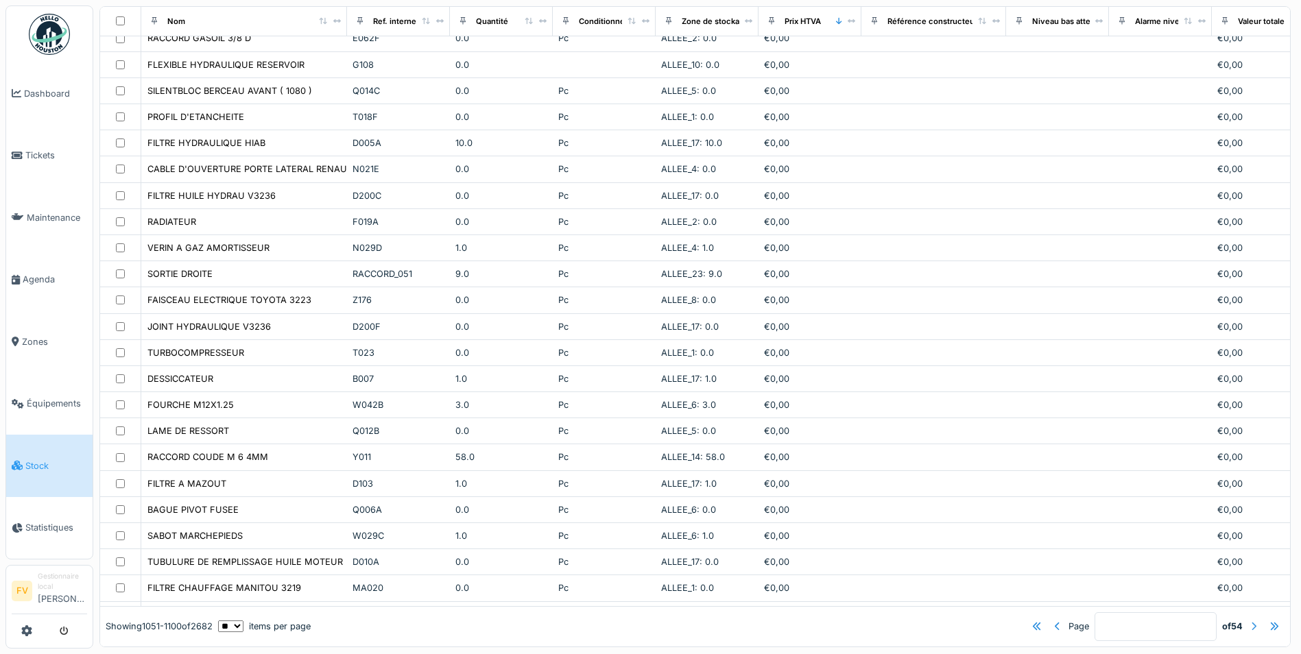
click at [1245, 617] on div at bounding box center [1253, 626] width 16 height 19
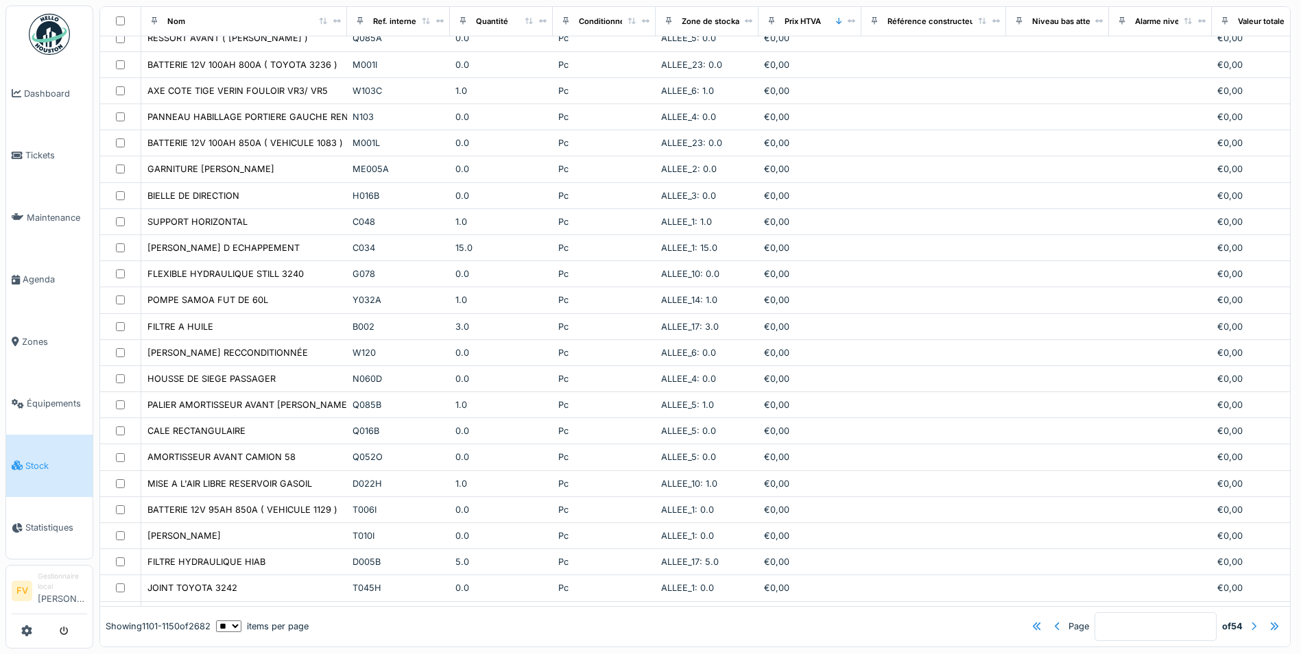
click at [1251, 620] on div at bounding box center [1253, 626] width 5 height 13
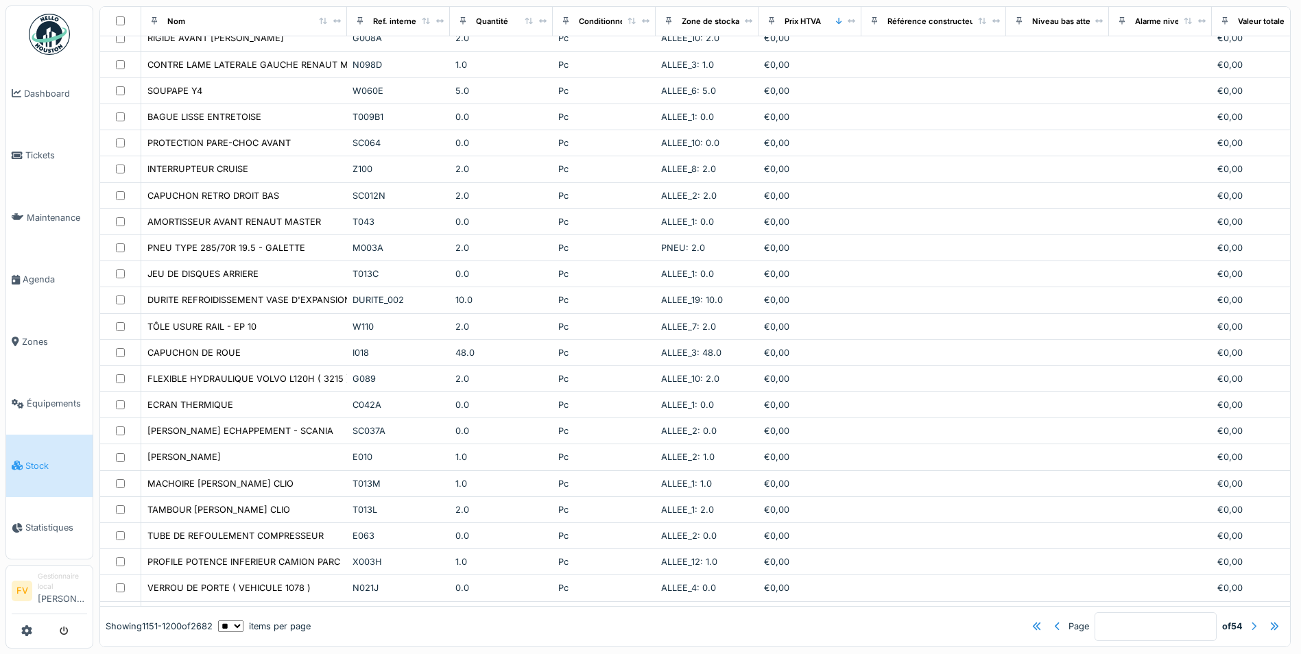
click at [1251, 620] on div at bounding box center [1253, 626] width 5 height 13
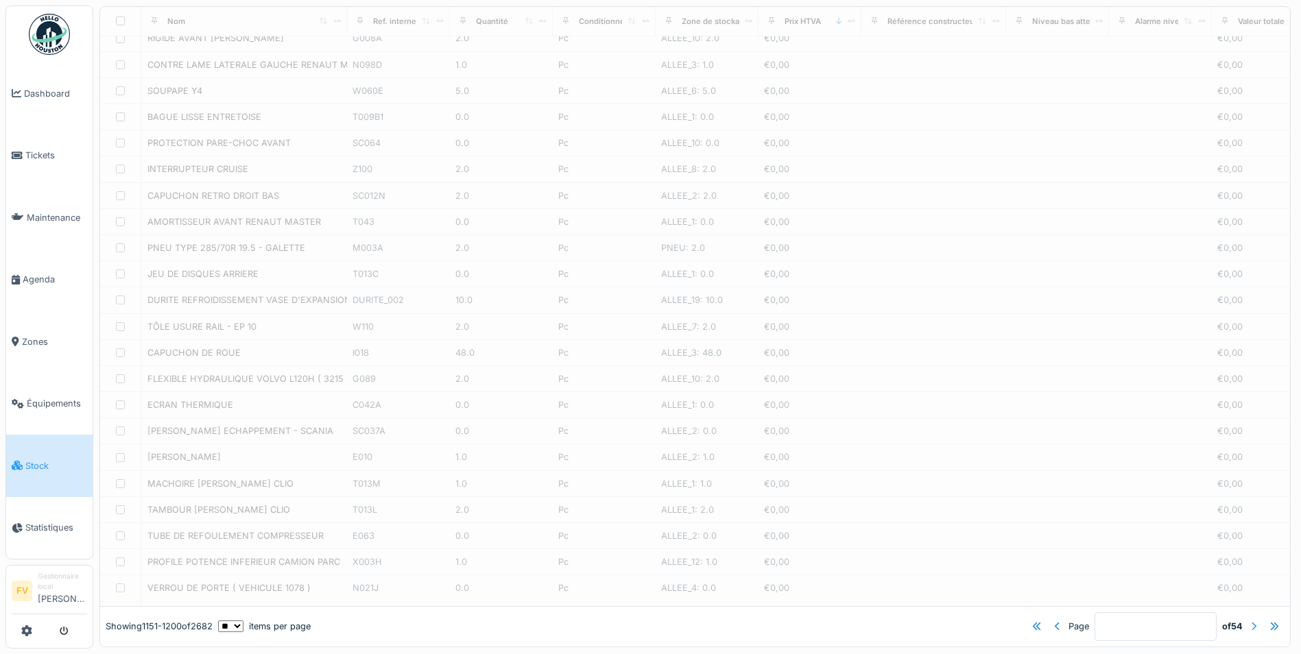
type input "**"
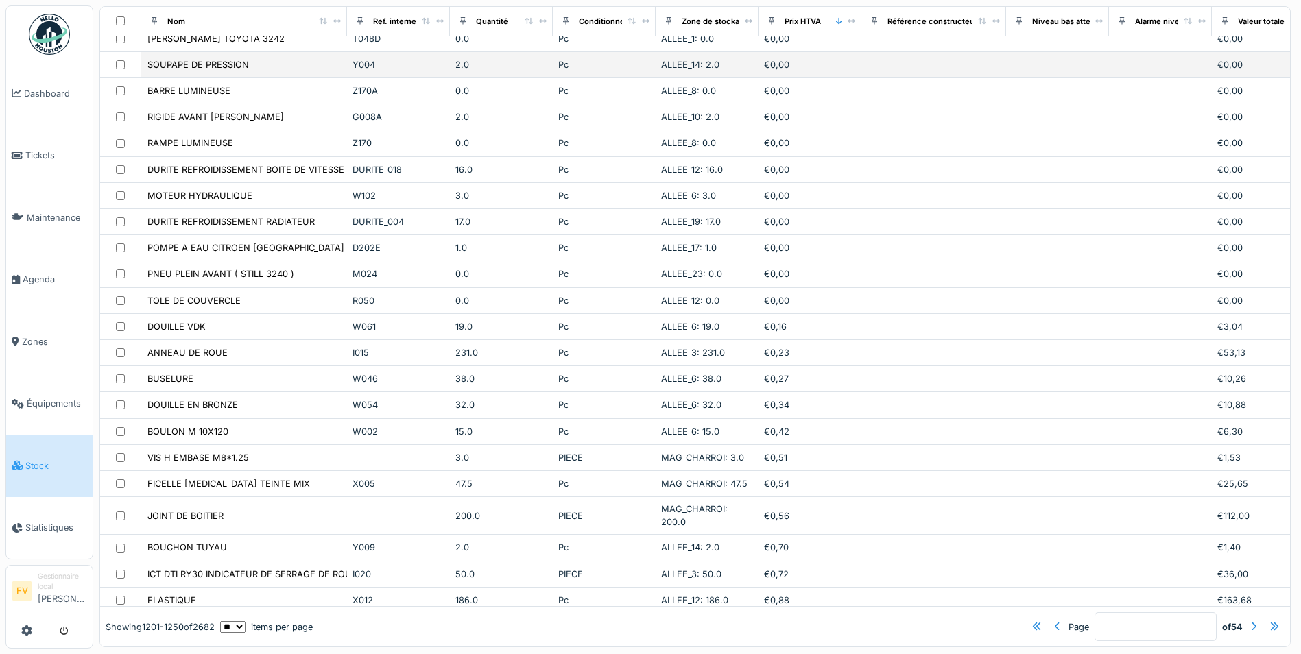
scroll to position [274, 0]
